Goal: Task Accomplishment & Management: Manage account settings

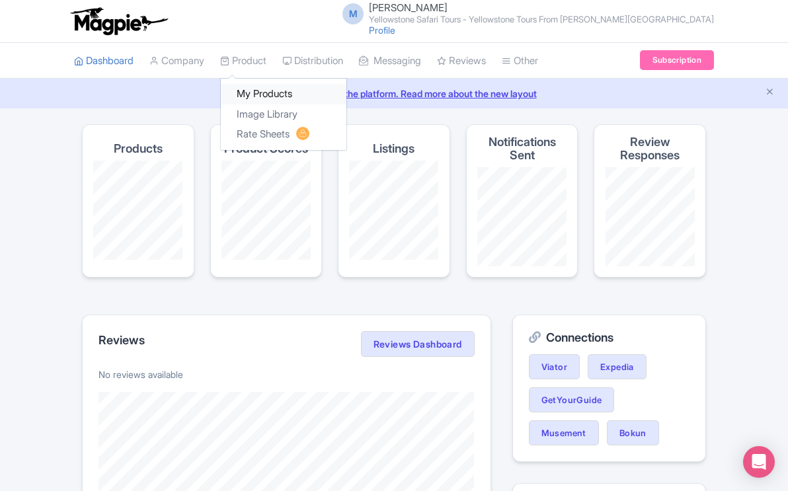
click at [251, 93] on link "My Products" at bounding box center [284, 94] width 126 height 20
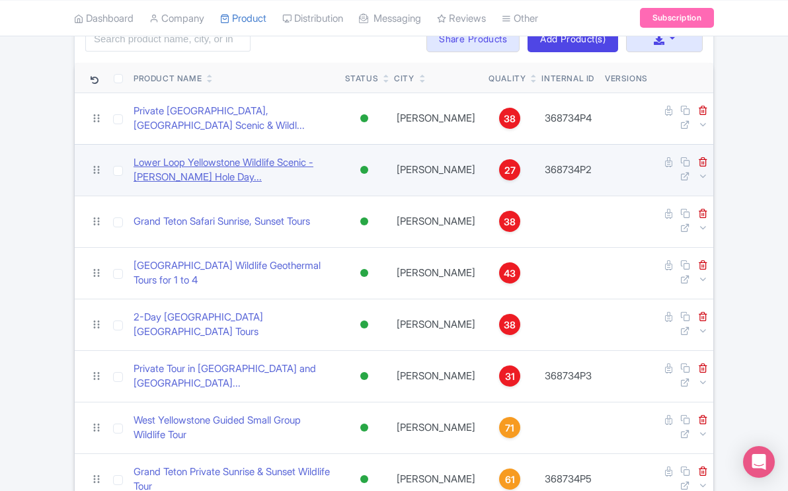
scroll to position [109, 0]
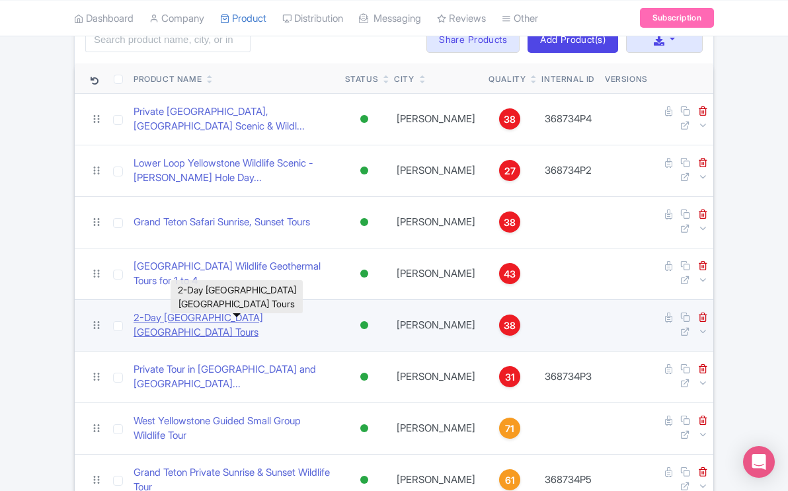
click at [252, 325] on link "2-Day Yellowstone Lower Upper Loop Tours" at bounding box center [234, 326] width 201 height 30
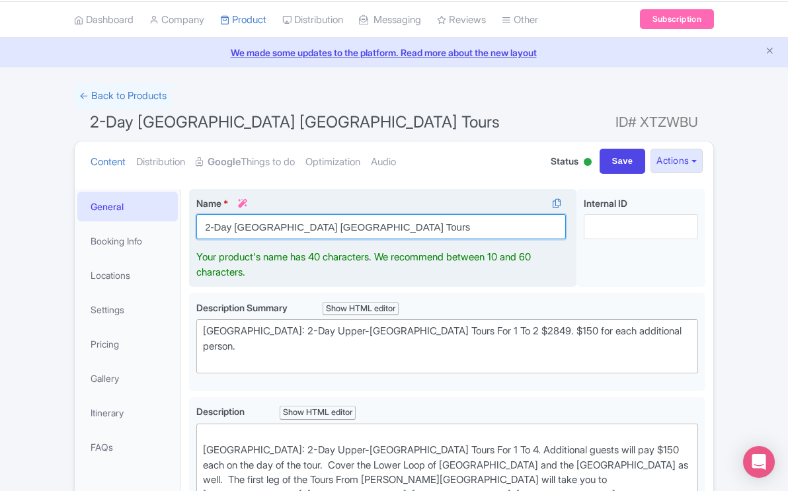
scroll to position [71, 0]
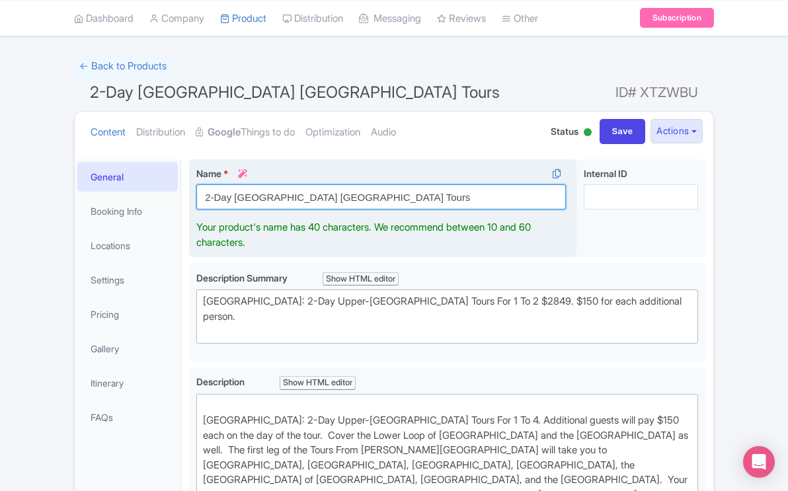
click at [401, 228] on div "Name * i 2-Day Yellowstone Lower Upper Loop Tours Your product's name has 40 ch…" at bounding box center [382, 208] width 387 height 98
drag, startPoint x: 410, startPoint y: 197, endPoint x: 198, endPoint y: 196, distance: 212.8
click at [198, 196] on input "2-Day [GEOGRAPHIC_DATA] [GEOGRAPHIC_DATA] Tours" at bounding box center [380, 196] width 369 height 25
paste input "Wildlife Private"
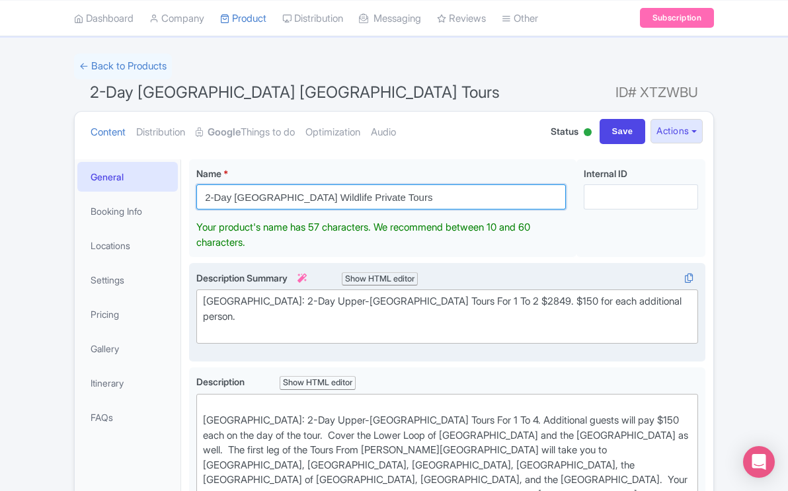
type input "2-Day [GEOGRAPHIC_DATA] Wildlife Private Tours"
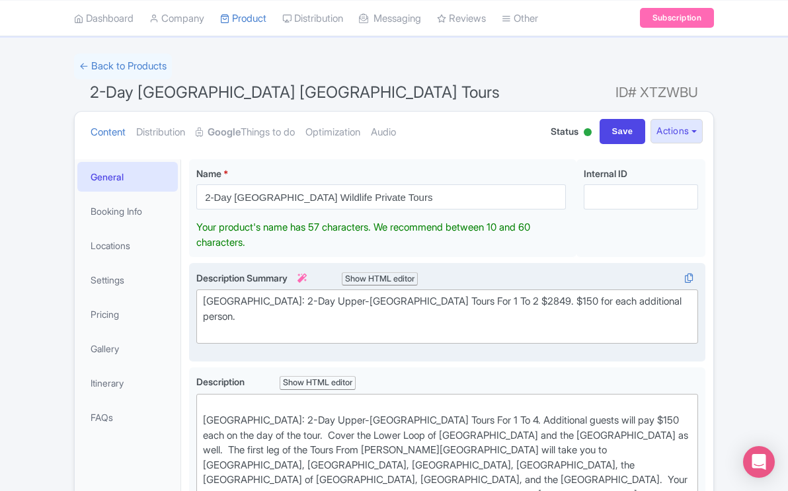
click at [245, 317] on div "Description Summary i Show HTML editor Bold Italic Strikethrough Link Heading Q…" at bounding box center [447, 312] width 502 height 83
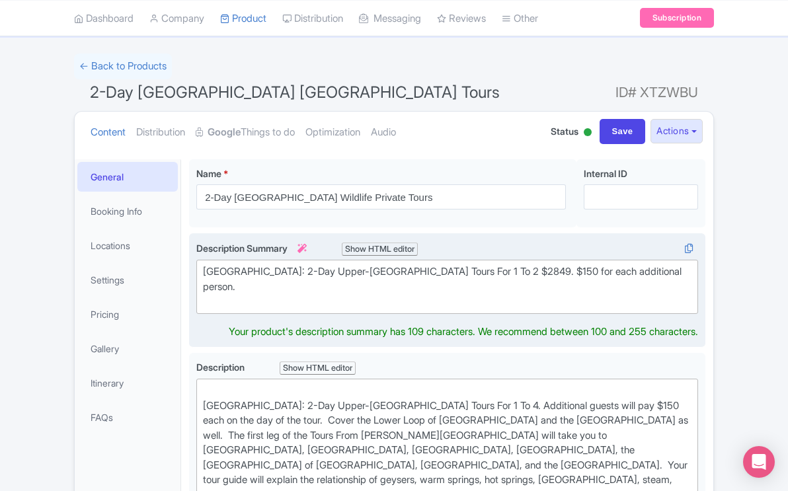
drag, startPoint x: 246, startPoint y: 287, endPoint x: 199, endPoint y: 271, distance: 49.5
click at [199, 271] on trix-editor "Yellowstone National Park: 2-Day Upper-Lower Loop Tours For 1 To 2 $2849. $150 …" at bounding box center [447, 287] width 502 height 54
click at [256, 288] on div "Yellowstone National Park: 2-Day Upper-Lower Loop Tours For 1 To 2 $2849. $150 …" at bounding box center [447, 286] width 488 height 45
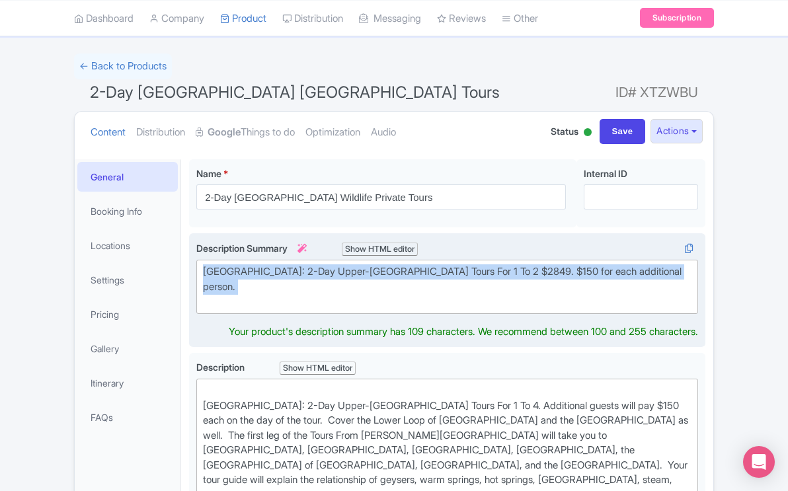
drag, startPoint x: 256, startPoint y: 288, endPoint x: 196, endPoint y: 266, distance: 64.0
click at [196, 266] on trix-editor "Yellowstone National Park: 2-Day Upper-Lower Loop Tours For 1 To 2 $2849. $150 …" at bounding box center [447, 287] width 502 height 54
paste trix-editor "2-Day Private Yellowstone Tour exploring both Lower &amp; Upper Loops, with gui…"
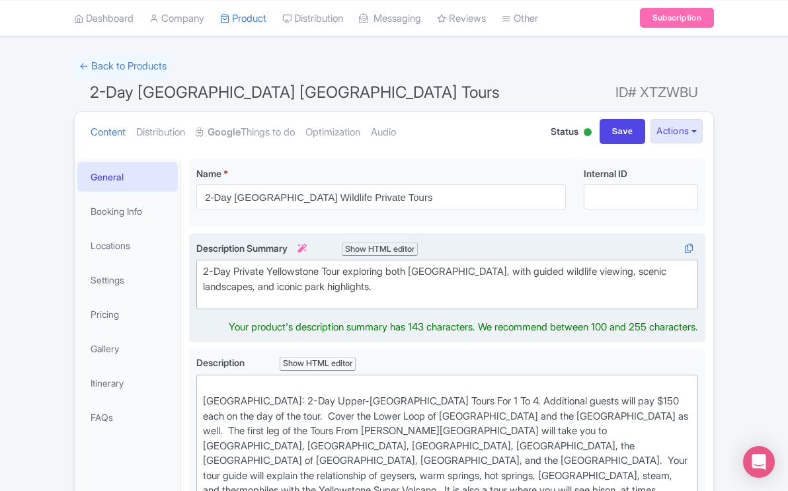
type trix-editor "<div>2-Day Private Yellowstone Tour exploring both Lower &amp; Upper Loops, wit…"
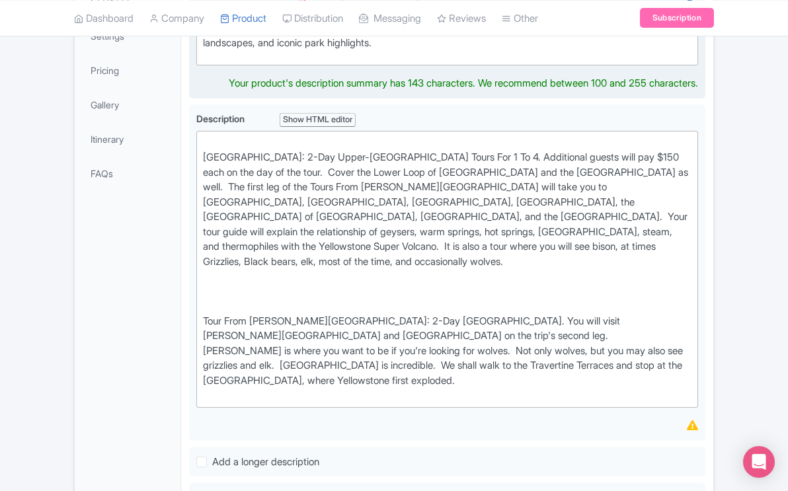
scroll to position [319, 0]
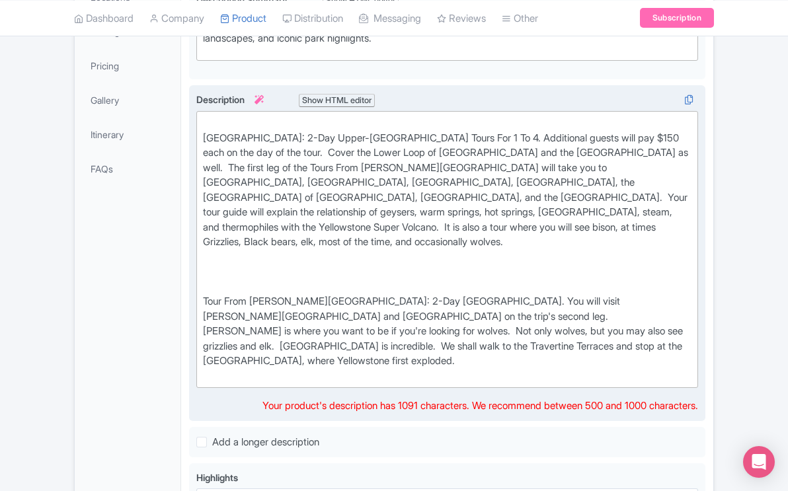
drag, startPoint x: 580, startPoint y: 350, endPoint x: 570, endPoint y: 348, distance: 9.6
click at [570, 348] on div "Yellowstone National Park: 2-Day Upper-Lower Loop Tours For 1 To 4. Additional …" at bounding box center [447, 250] width 488 height 268
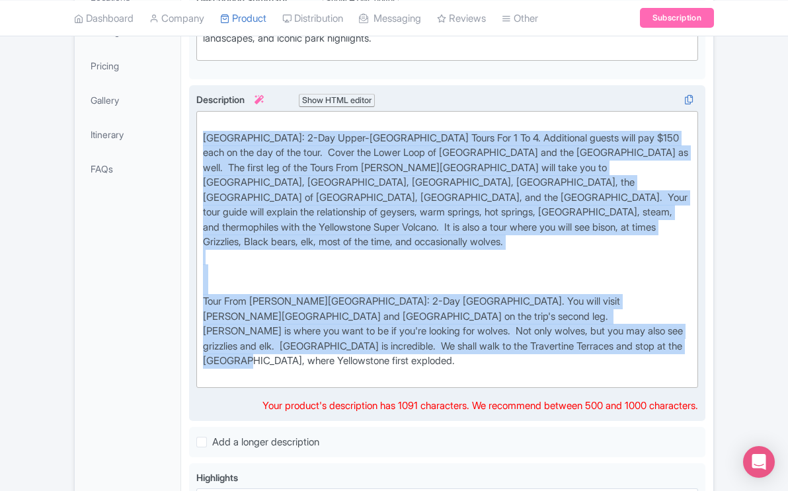
drag, startPoint x: 576, startPoint y: 336, endPoint x: 189, endPoint y: 131, distance: 437.6
click at [189, 131] on div "Description i Show HTML editor Bold Italic Strikethrough Link Heading Quote Cod…" at bounding box center [447, 253] width 516 height 337
paste trix-editor "Experience the ultimate 2-day private Yellowstone adventure, exploring both the…"
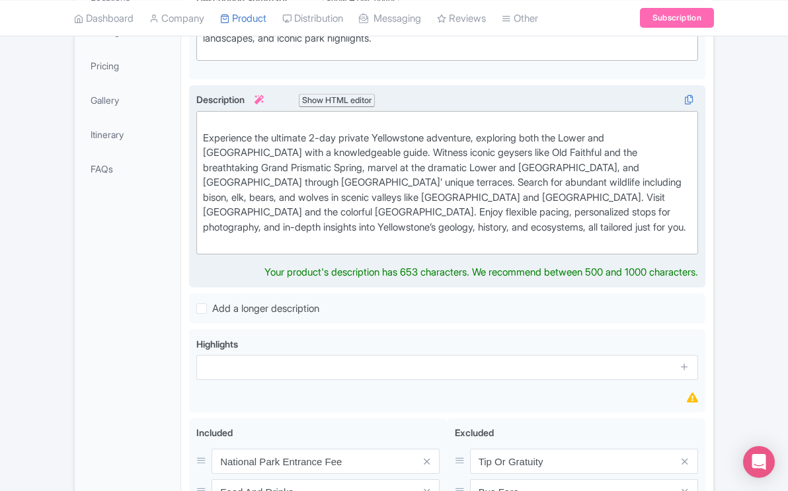
click at [198, 136] on trix-editor "Experience the ultimate 2-day private Yellowstone adventure, exploring both the…" at bounding box center [447, 182] width 502 height 143
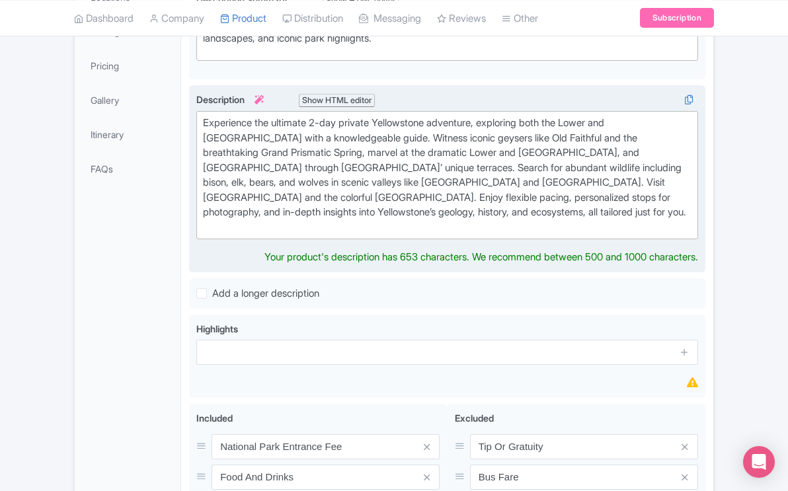
type trix-editor "<div>Experience the ultimate 2-day private Yellowstone adventure, exploring bot…"
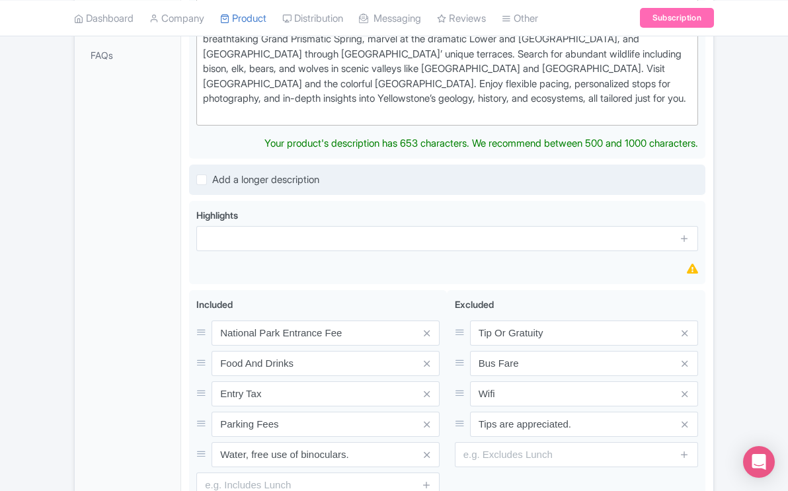
scroll to position [570, 0]
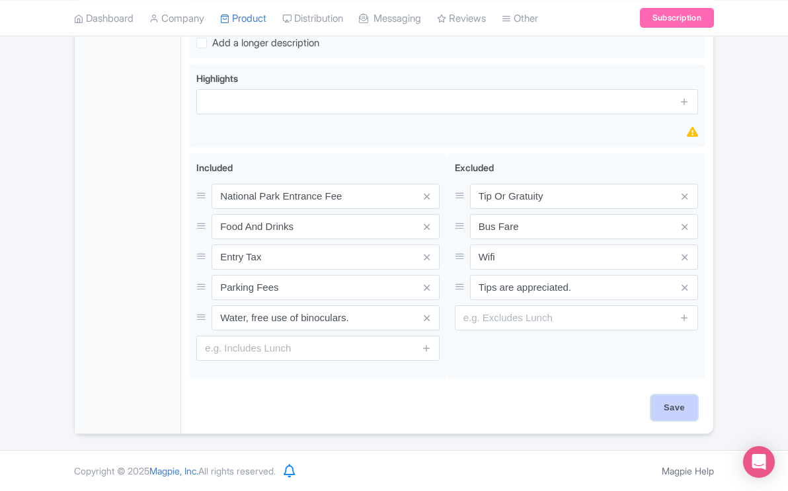
click at [672, 406] on input "Save" at bounding box center [674, 407] width 46 height 25
type input "Saving..."
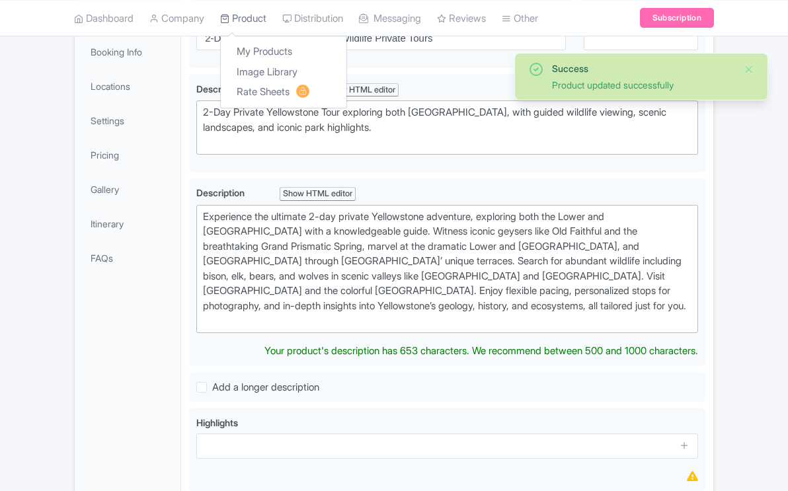
scroll to position [230, 0]
click at [252, 19] on link "Product" at bounding box center [243, 18] width 46 height 36
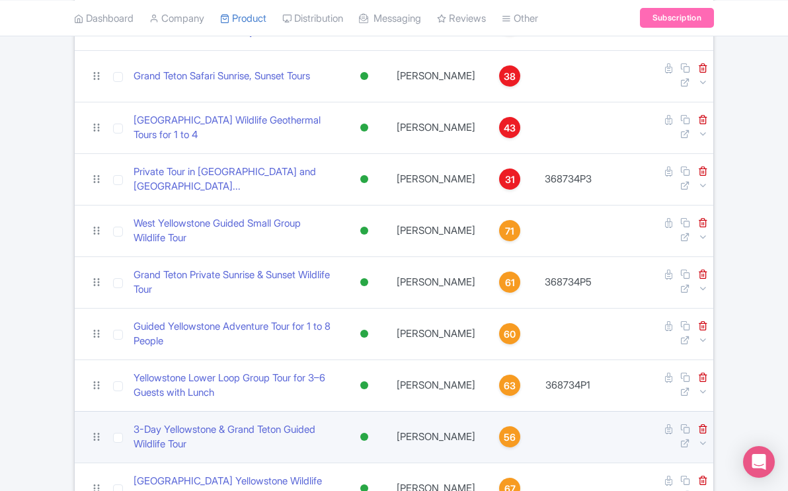
scroll to position [229, 0]
